Goal: Information Seeking & Learning: Learn about a topic

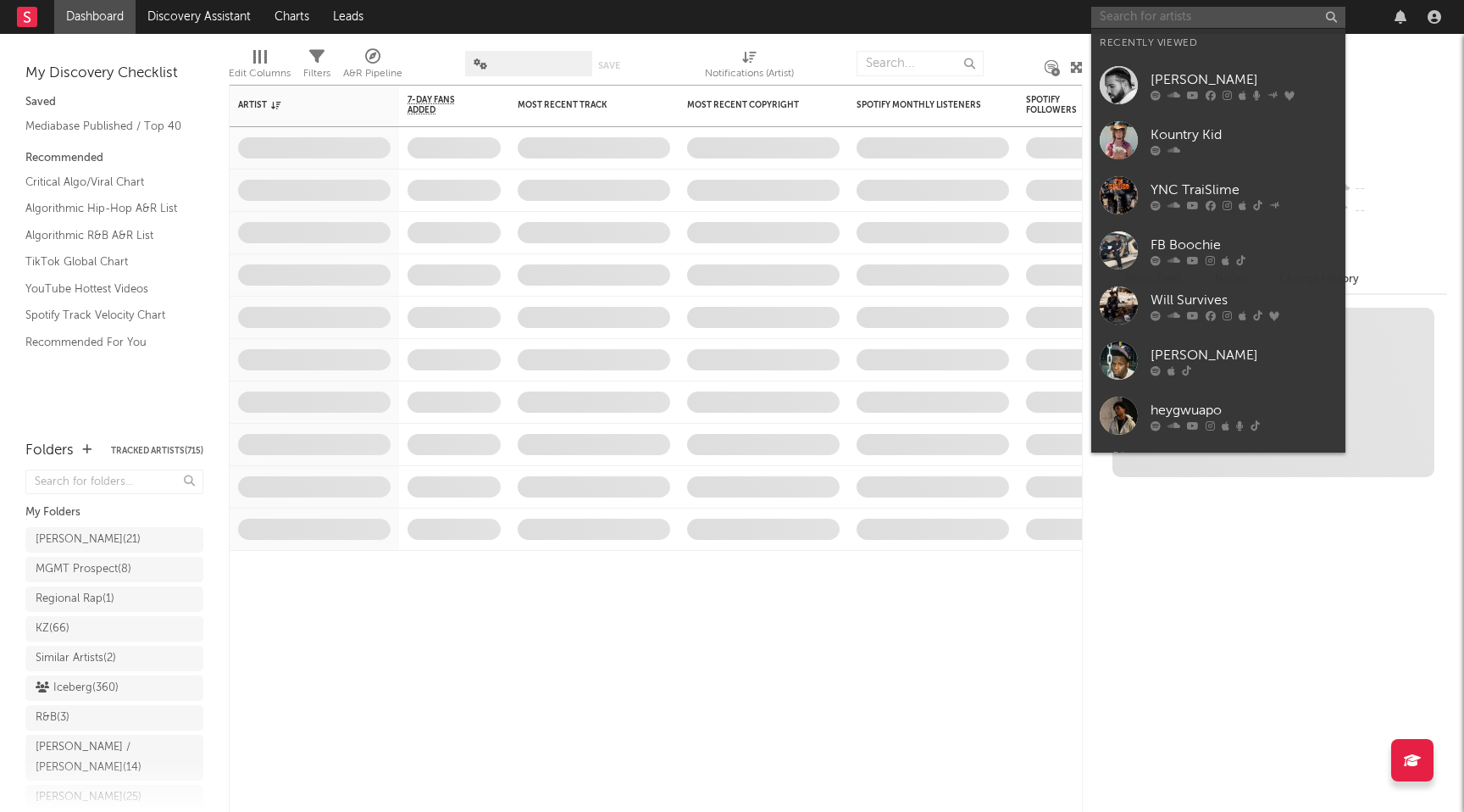
click at [1135, 17] on input "text" at bounding box center [1219, 17] width 254 height 21
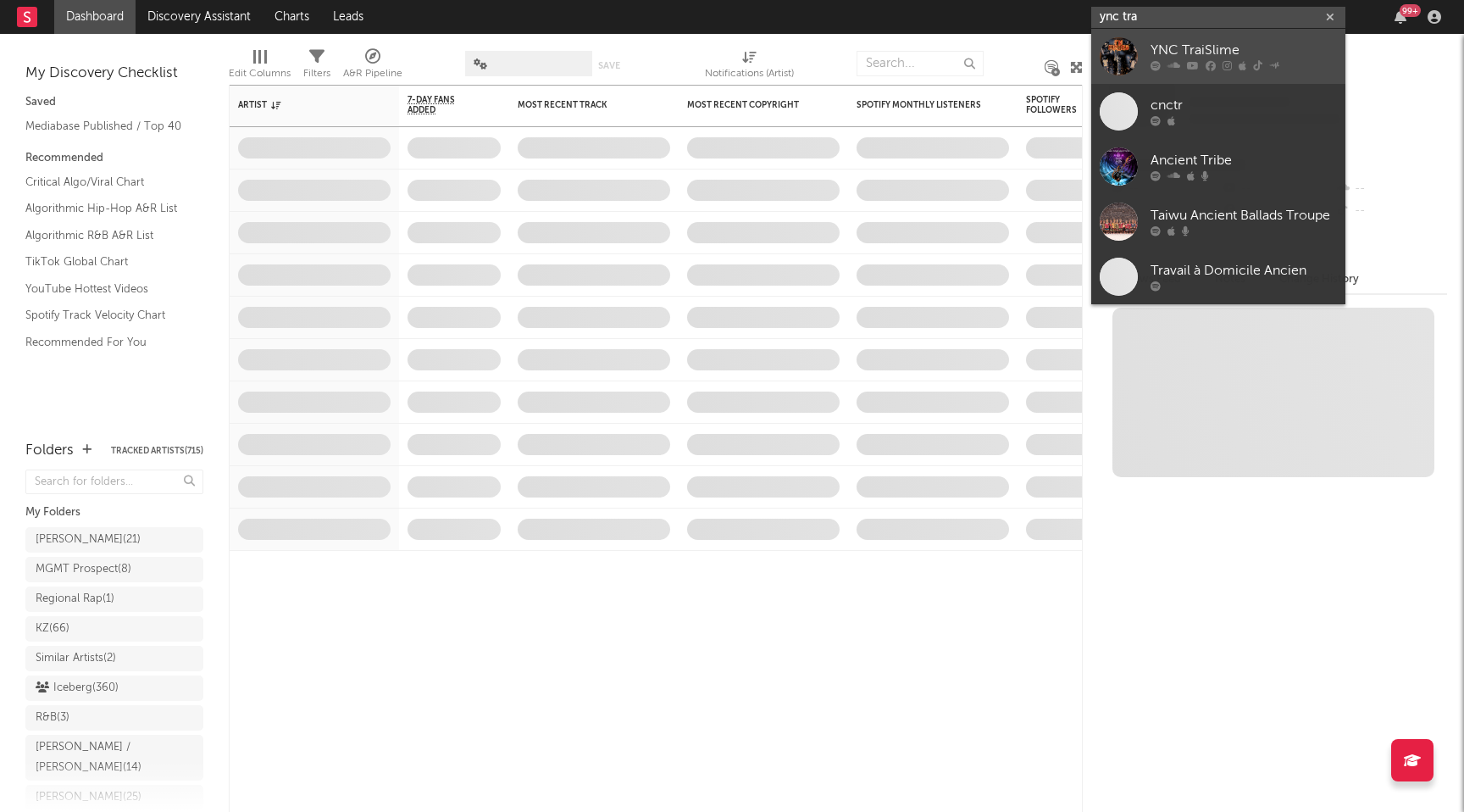
type input "ync tra"
click at [1191, 48] on div "YNC TraiSlime" at bounding box center [1244, 50] width 186 height 20
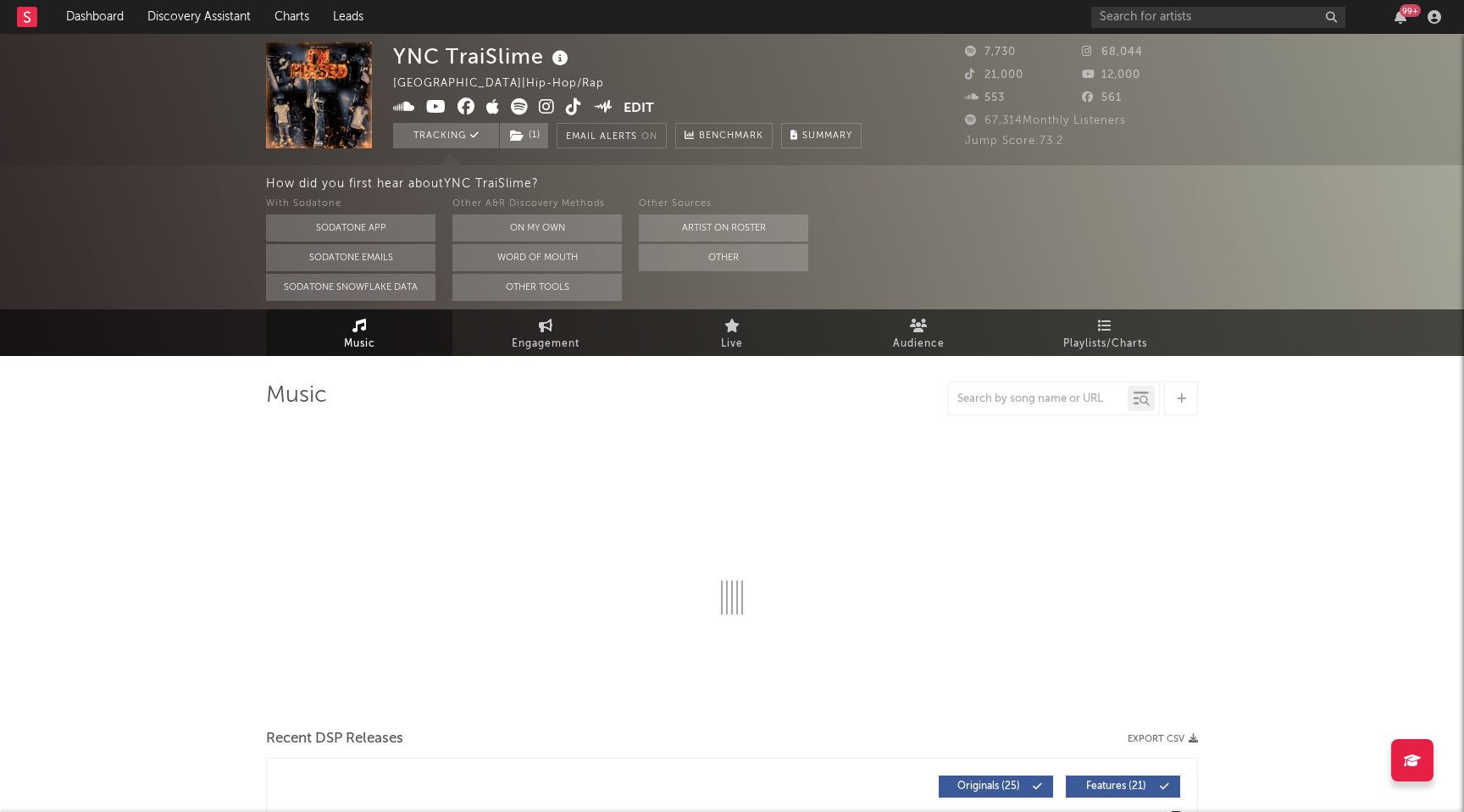
select select "6m"
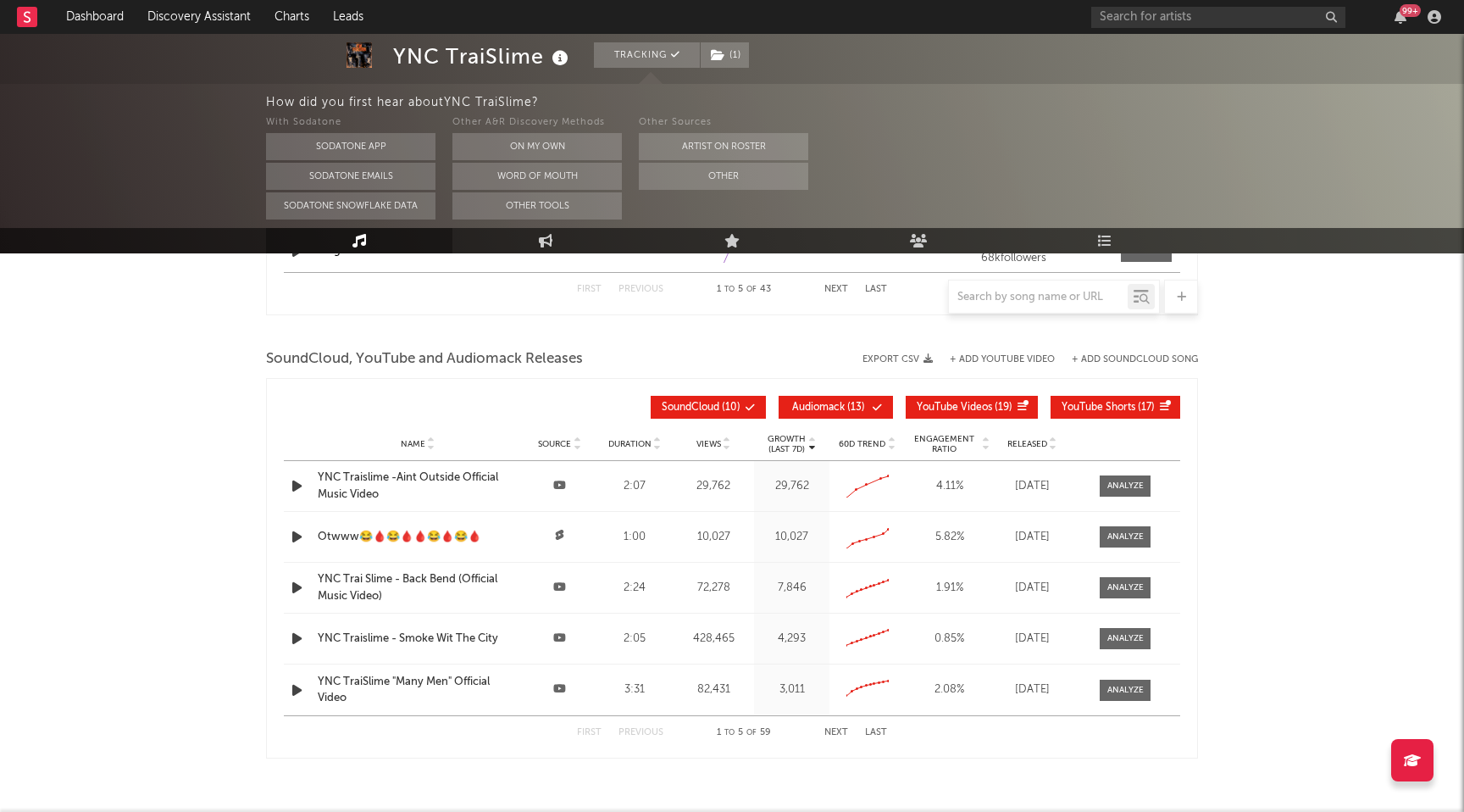
scroll to position [1732, 0]
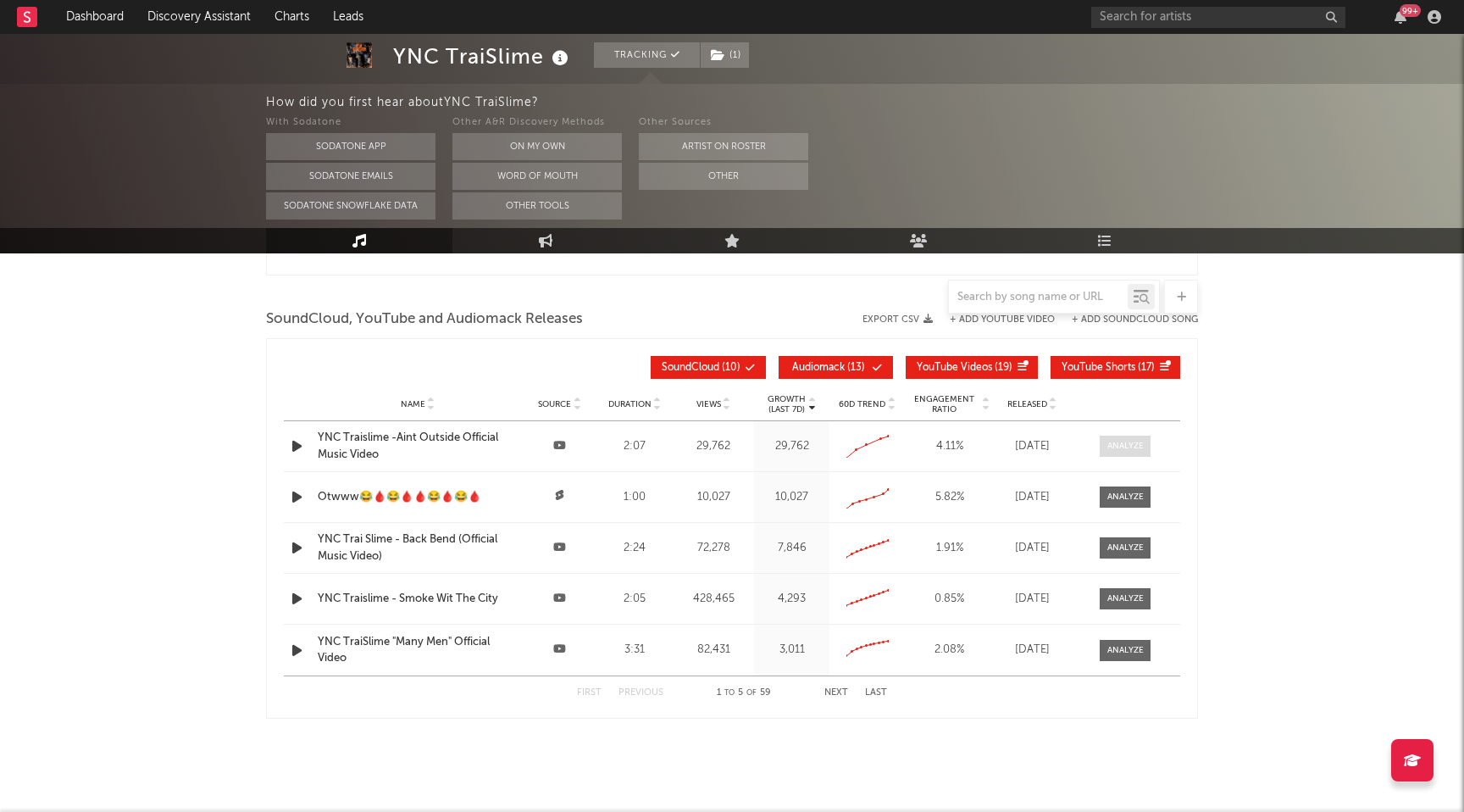
click at [1121, 446] on div at bounding box center [1126, 446] width 37 height 13
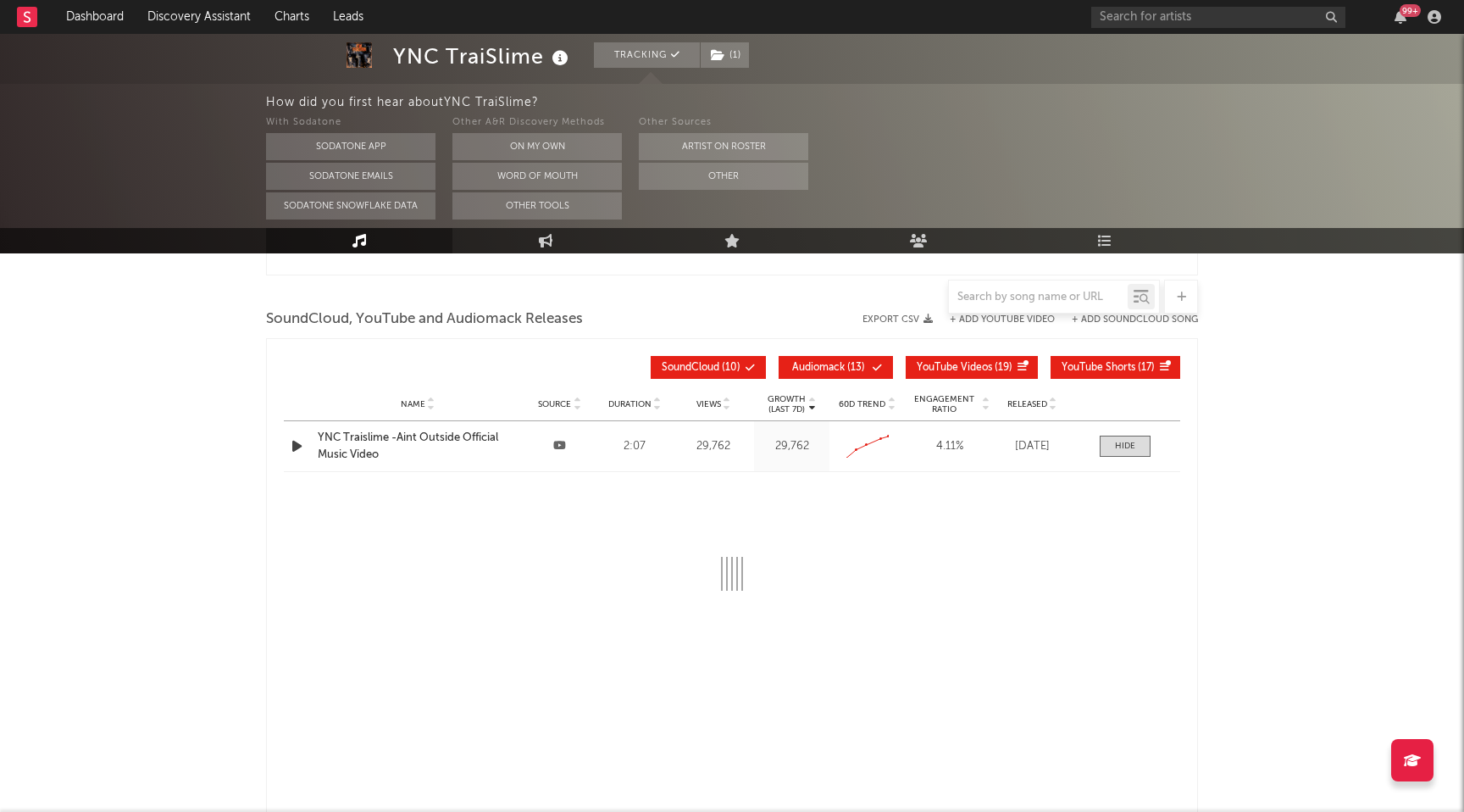
select select "All"
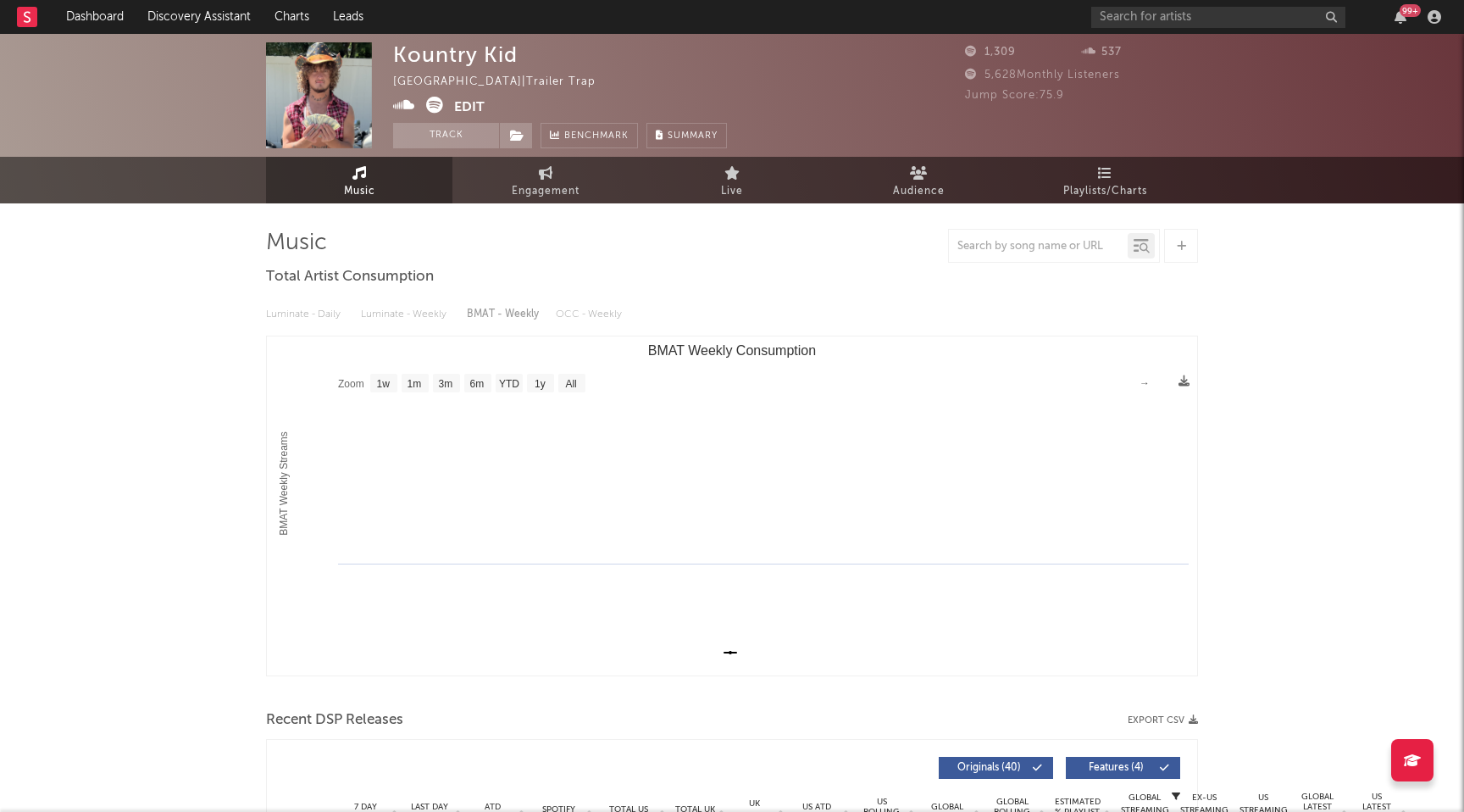
select select "1w"
